Goal: Navigation & Orientation: Find specific page/section

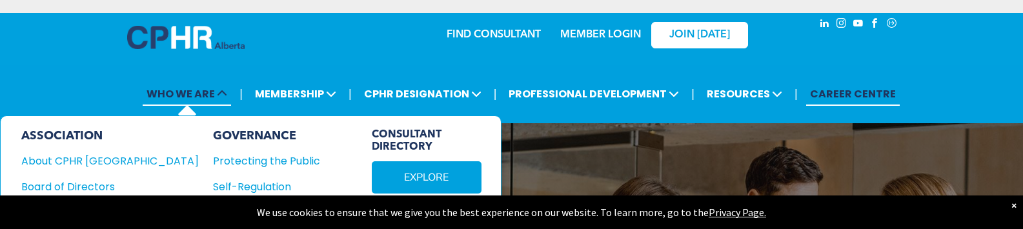
click at [226, 97] on icon at bounding box center [222, 93] width 10 height 10
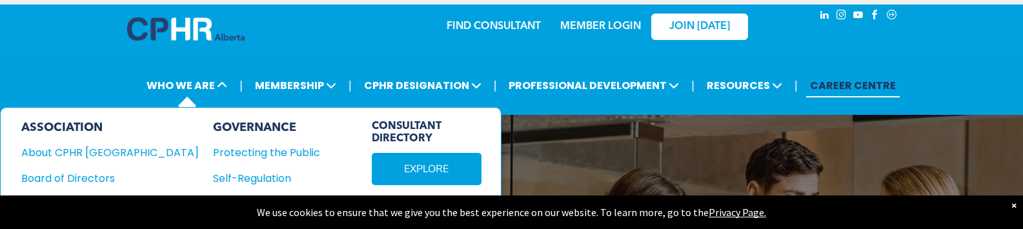
scroll to position [17, 0]
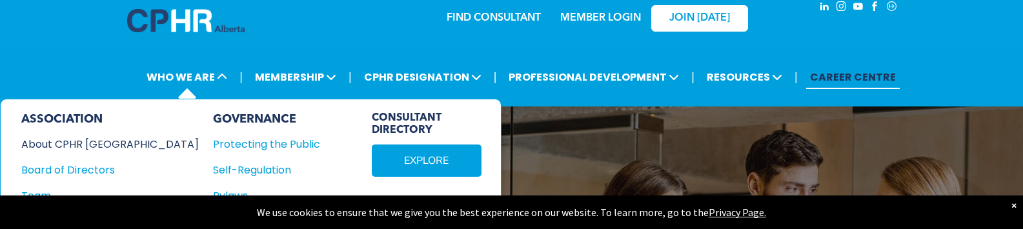
click at [72, 148] on div "About CPHR Alberta" at bounding box center [101, 144] width 160 height 16
